Goal: Transaction & Acquisition: Purchase product/service

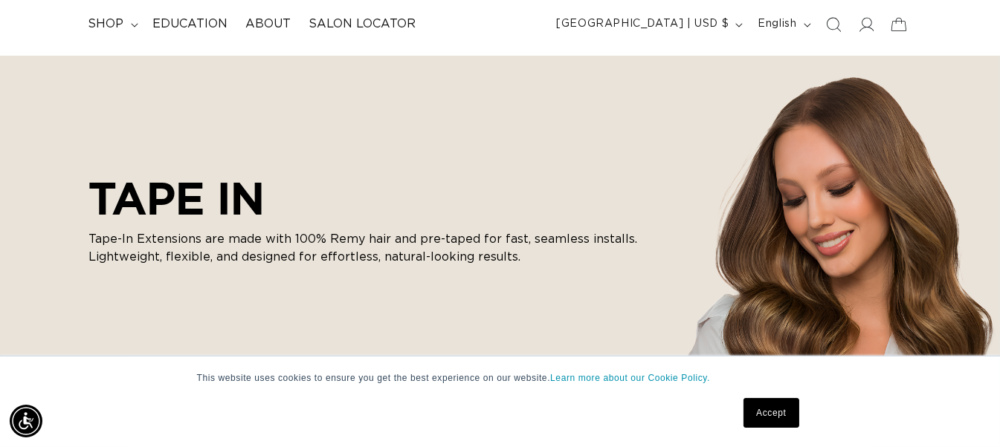
scroll to position [103, 0]
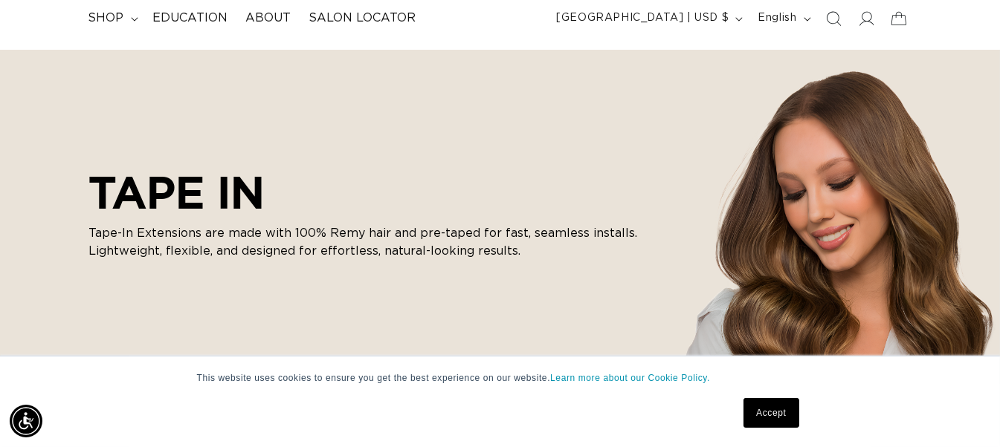
click at [776, 410] on link "Accept" at bounding box center [770, 413] width 55 height 30
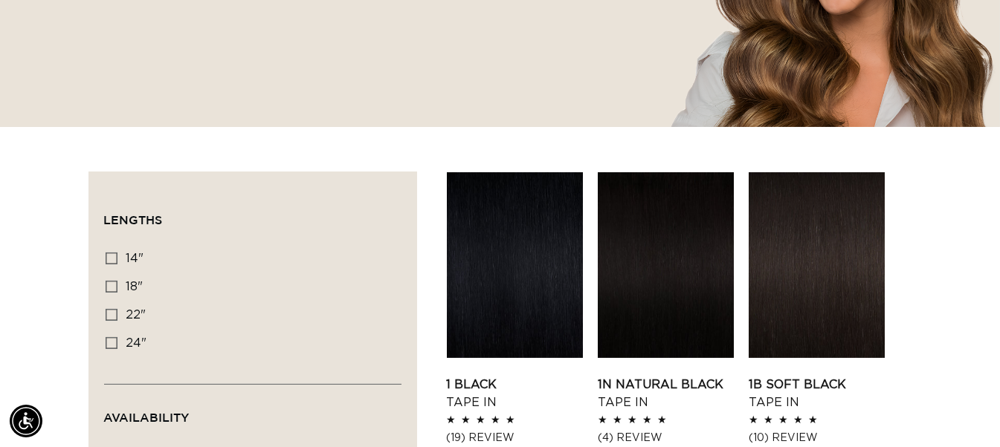
scroll to position [0, 1788]
click at [107, 257] on icon at bounding box center [112, 259] width 12 height 12
click at [107, 257] on input "14" 14" (35 products)" at bounding box center [112, 259] width 12 height 12
checkbox input "true"
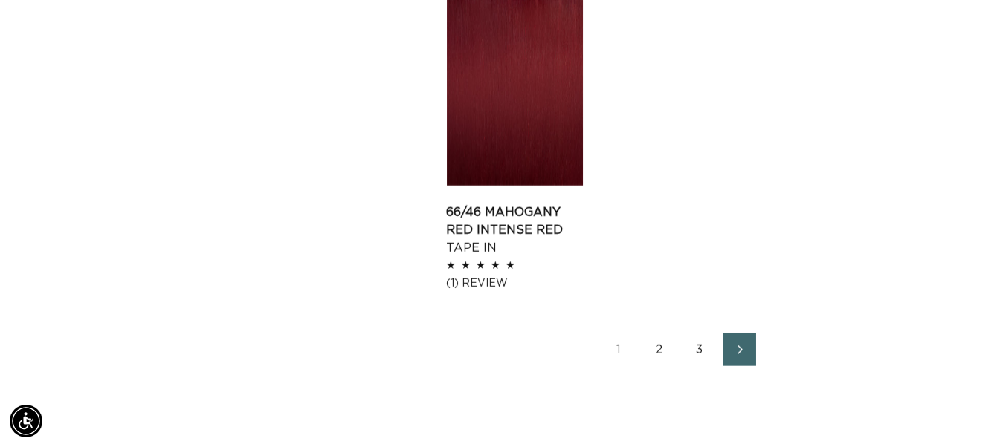
scroll to position [2043, 0]
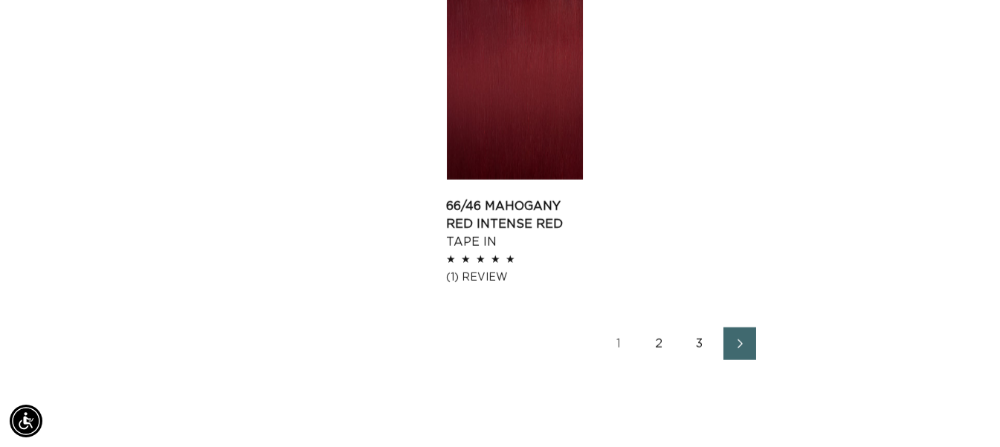
click at [661, 341] on link "2" at bounding box center [659, 344] width 33 height 33
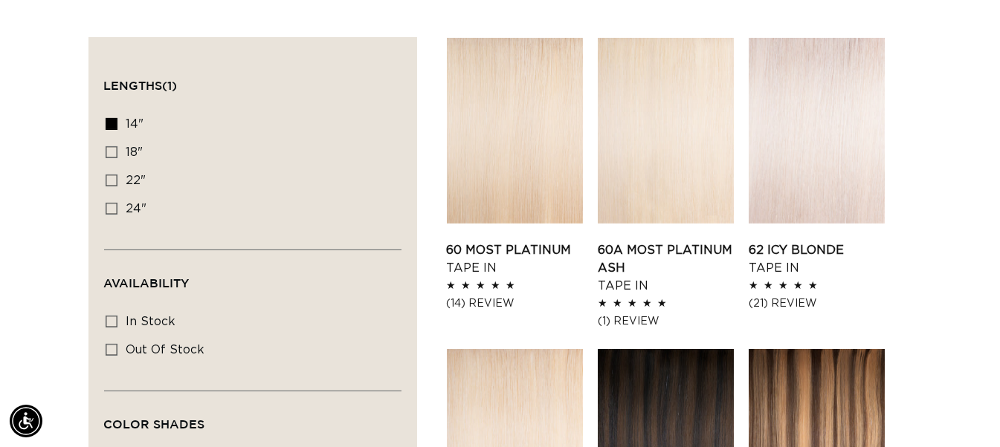
scroll to position [472, 0]
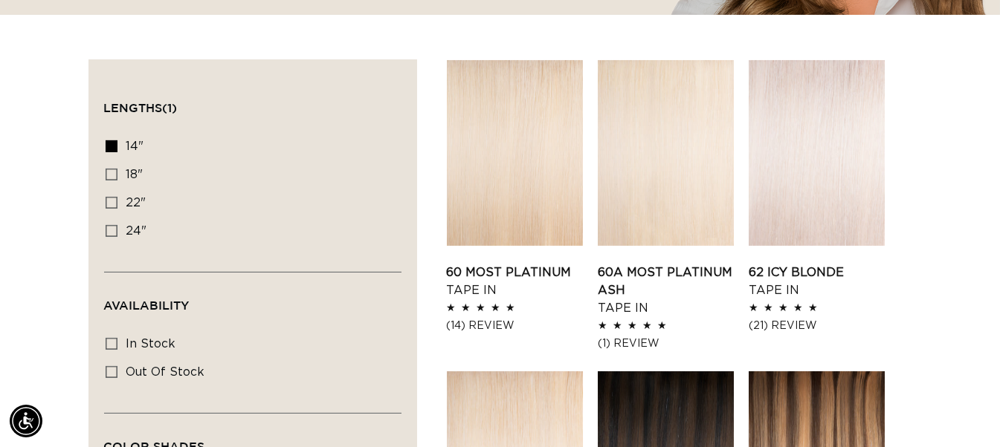
drag, startPoint x: 1003, startPoint y: 23, endPoint x: 1009, endPoint y: 71, distance: 48.6
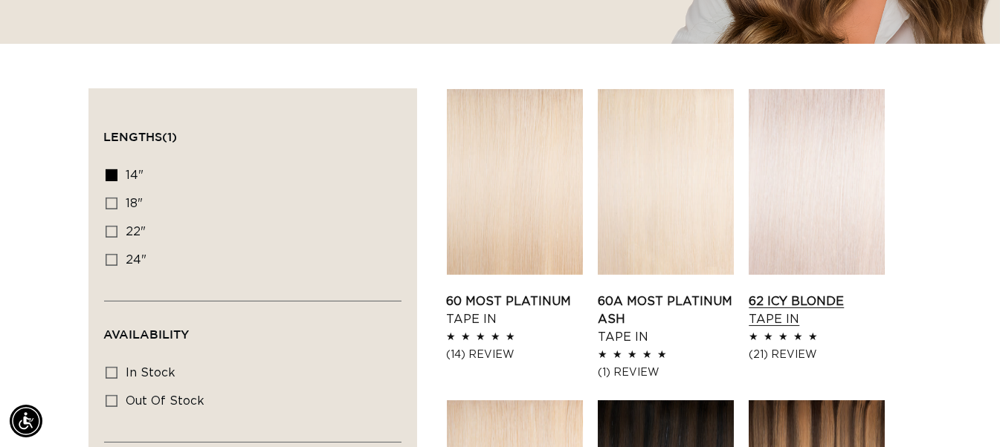
scroll to position [0, 1788]
click at [803, 293] on link "62 Icy Blonde Tape In" at bounding box center [816, 311] width 136 height 36
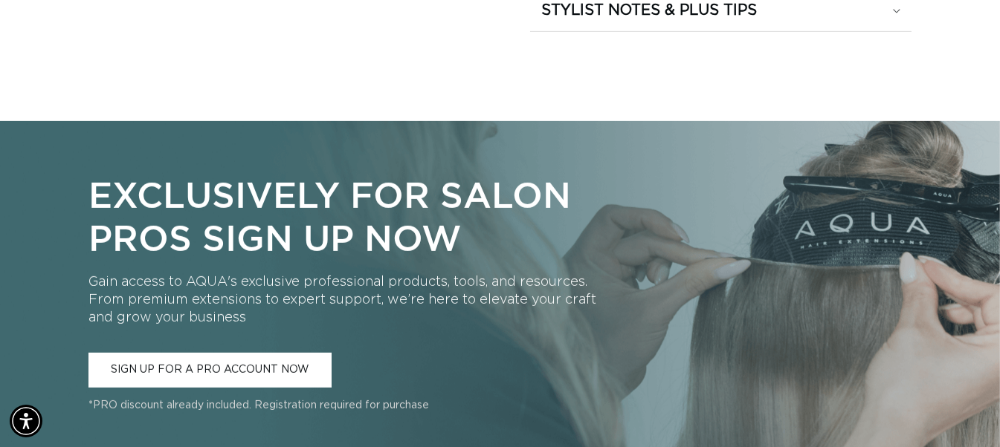
scroll to position [0, 1788]
click at [194, 360] on link "SIGN UP FOR A PRO ACCOUNT NOW" at bounding box center [209, 370] width 243 height 35
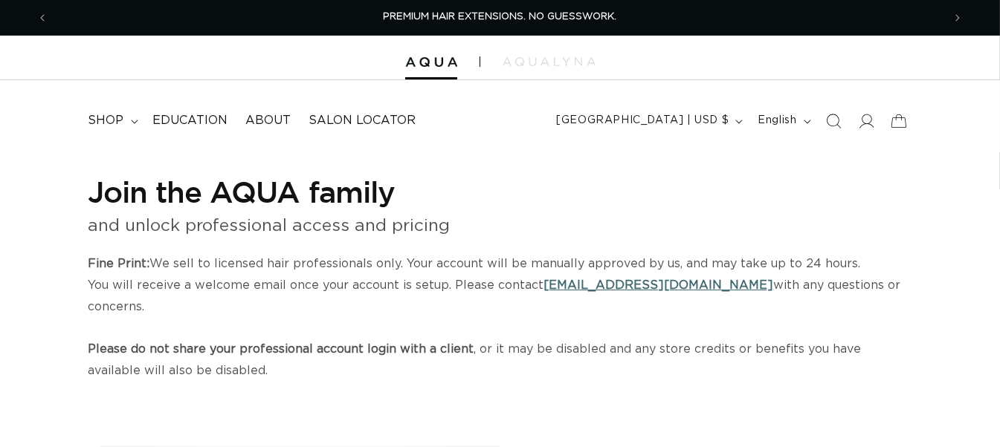
select select "US"
select select "[GEOGRAPHIC_DATA]"
